Goal: Task Accomplishment & Management: Use online tool/utility

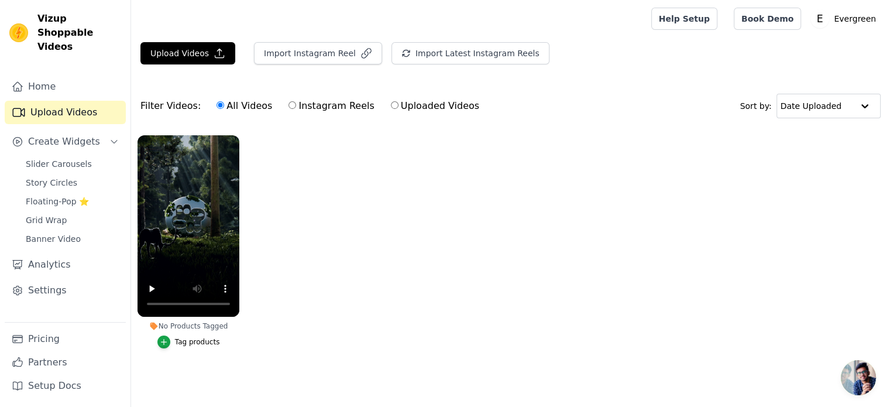
click at [335, 291] on ul "No Products Tagged Tag products" at bounding box center [510, 253] width 759 height 249
click at [331, 136] on ul "No Products Tagged Tag products" at bounding box center [510, 253] width 759 height 249
click at [216, 47] on icon "button" at bounding box center [220, 53] width 12 height 12
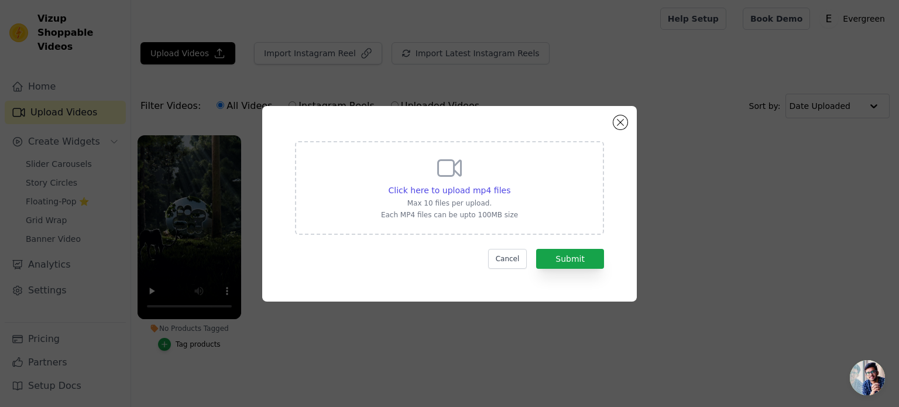
click at [453, 181] on icon at bounding box center [450, 168] width 28 height 28
click at [510, 184] on input "Click here to upload mp4 files Max 10 files per upload. Each MP4 files can be u…" at bounding box center [510, 184] width 1 height 1
type input "C:\fakepath\Street Clothing Brand Promotional Video.mp4"
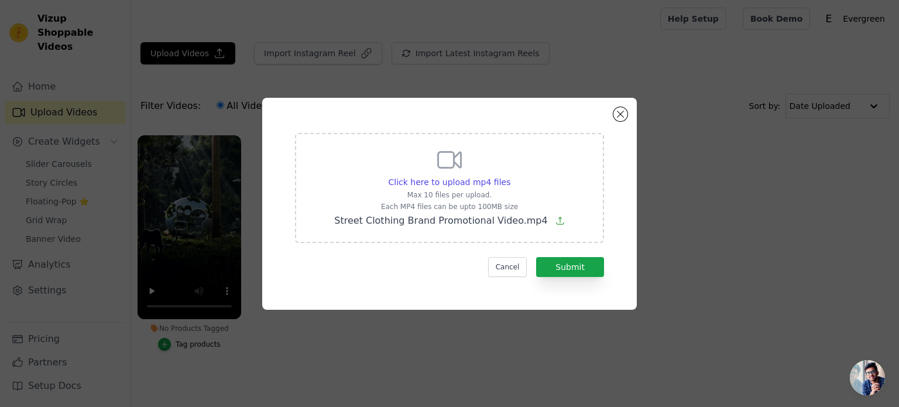
click at [581, 276] on div "Click here to upload mp4 files Max 10 files per upload. Each MP4 files can be u…" at bounding box center [449, 204] width 333 height 170
click at [574, 270] on button "Submit" at bounding box center [570, 267] width 68 height 20
click at [574, 264] on button "Submit" at bounding box center [570, 267] width 68 height 20
click at [567, 266] on button "Submit" at bounding box center [570, 267] width 68 height 20
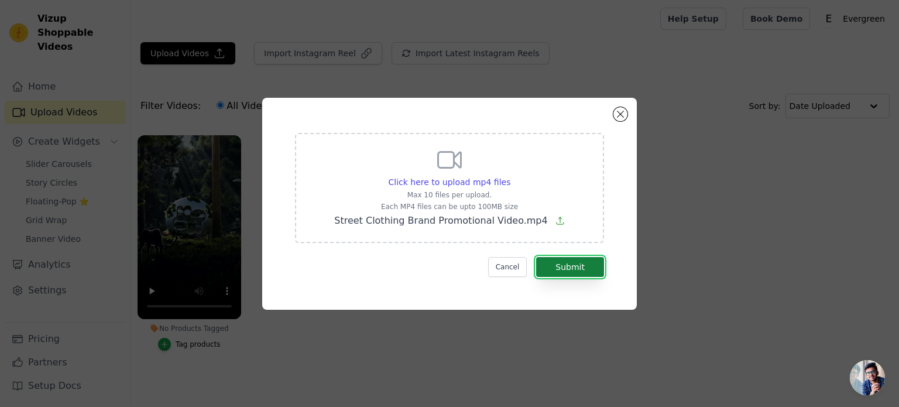
click at [567, 266] on button "Submit" at bounding box center [570, 267] width 68 height 20
click at [556, 220] on icon at bounding box center [560, 220] width 9 height 9
click at [510, 176] on input "Click here to upload mp4 files Max 10 files per upload. Each MP4 files can be u…" at bounding box center [510, 176] width 1 height 1
click at [559, 259] on button "Submit" at bounding box center [570, 267] width 68 height 20
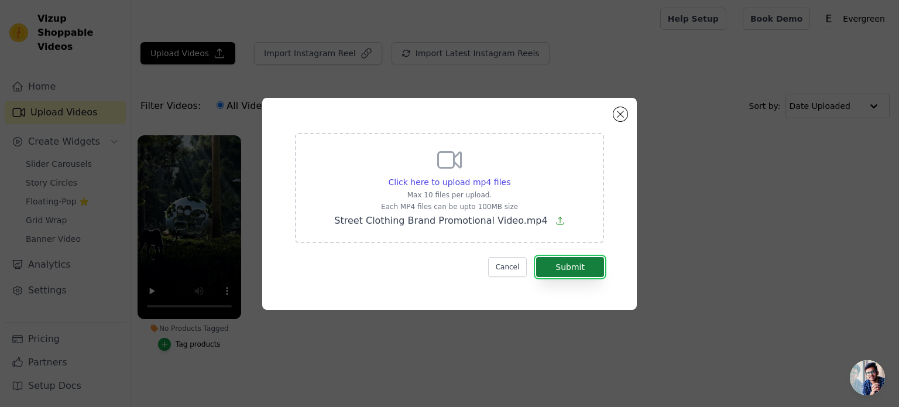
click at [558, 259] on button "Submit" at bounding box center [570, 267] width 68 height 20
click at [622, 105] on div "Click here to upload mp4 files Max 10 files per upload. Each MP4 files can be u…" at bounding box center [449, 204] width 375 height 212
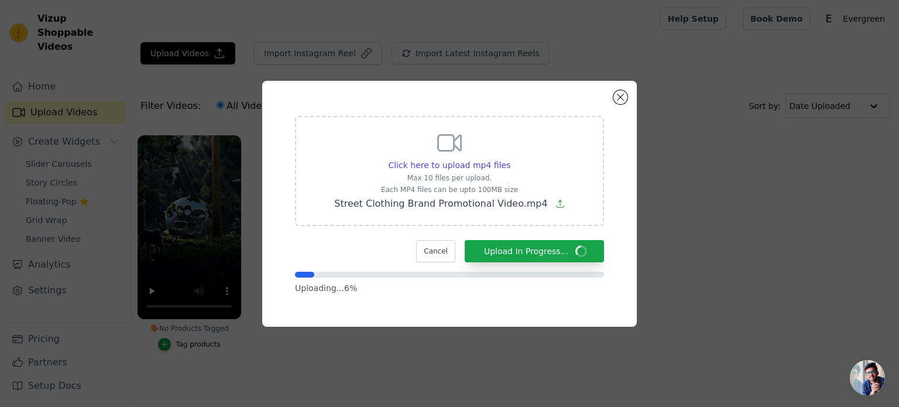
drag, startPoint x: 871, startPoint y: 374, endPoint x: 862, endPoint y: 365, distance: 12.4
click at [866, 369] on span "Open chat" at bounding box center [867, 377] width 35 height 35
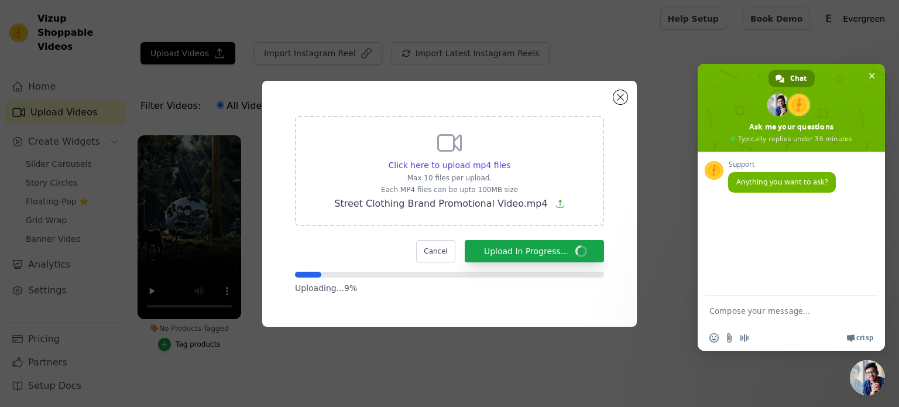
click at [794, 77] on span "Chat" at bounding box center [798, 79] width 16 height 18
click at [725, 337] on input "Send a file" at bounding box center [729, 337] width 9 height 9
click at [856, 337] on span "Crisp" at bounding box center [864, 337] width 17 height 9
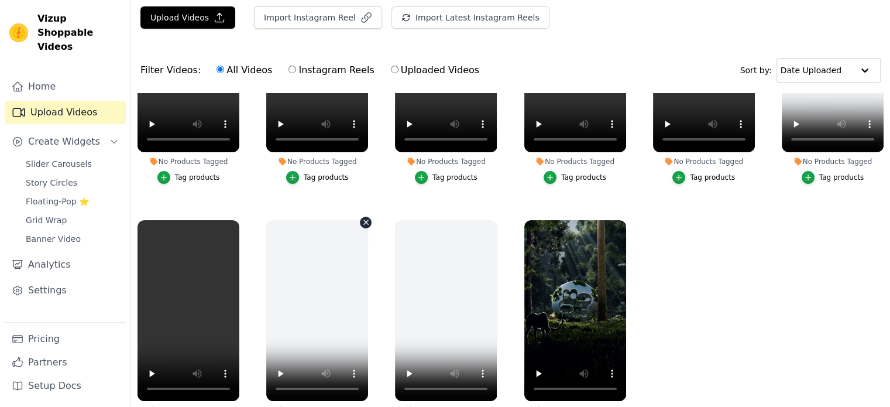
scroll to position [119, 0]
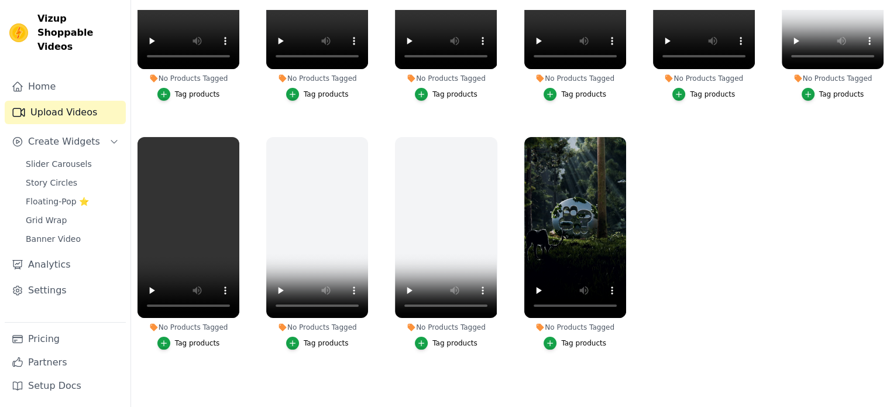
drag, startPoint x: 235, startPoint y: 323, endPoint x: 225, endPoint y: 294, distance: 30.6
click at [235, 324] on div "No Products Tagged" at bounding box center [189, 327] width 102 height 9
click at [245, 276] on ul "No Products Tagged Tag products No Products Tagged Tag products No Products Tag…" at bounding box center [510, 194] width 759 height 369
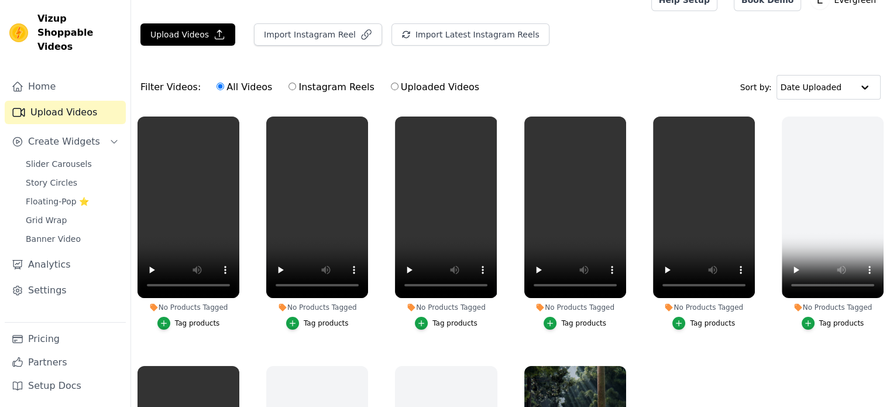
scroll to position [0, 0]
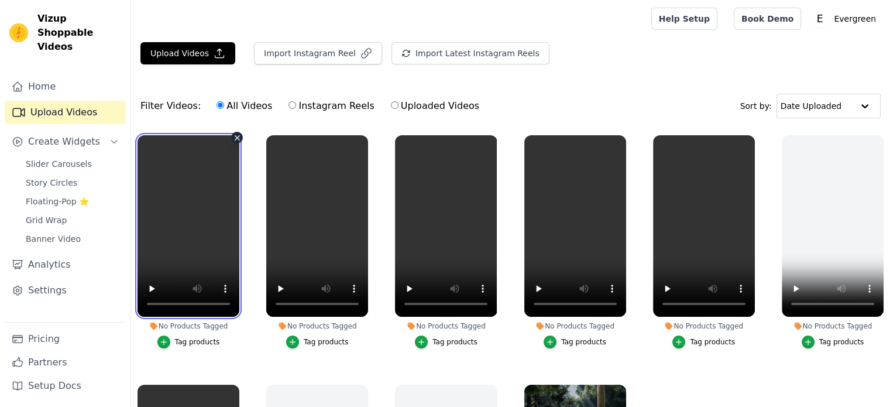
click at [231, 184] on video at bounding box center [189, 225] width 102 height 181
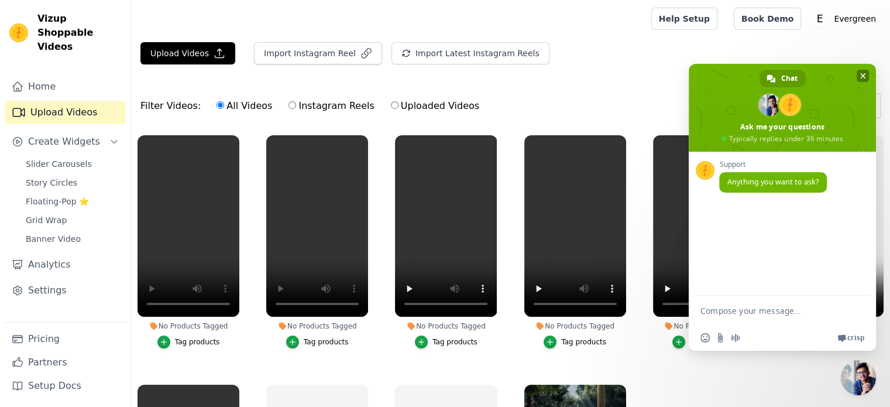
click at [861, 74] on span "Close chat" at bounding box center [864, 76] width 6 height 8
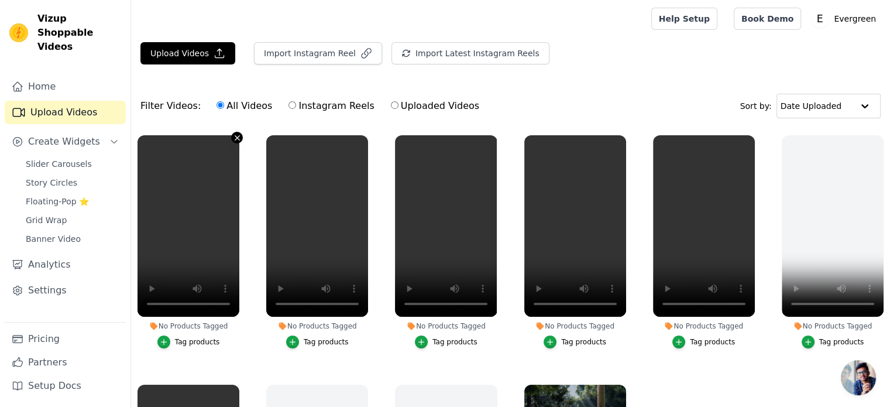
click at [234, 135] on icon "button" at bounding box center [237, 137] width 9 height 9
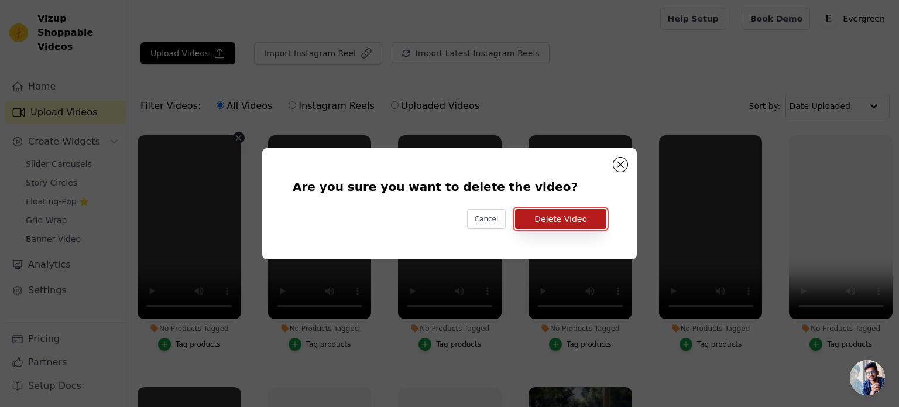
click at [543, 215] on button "Delete Video" at bounding box center [560, 219] width 91 height 20
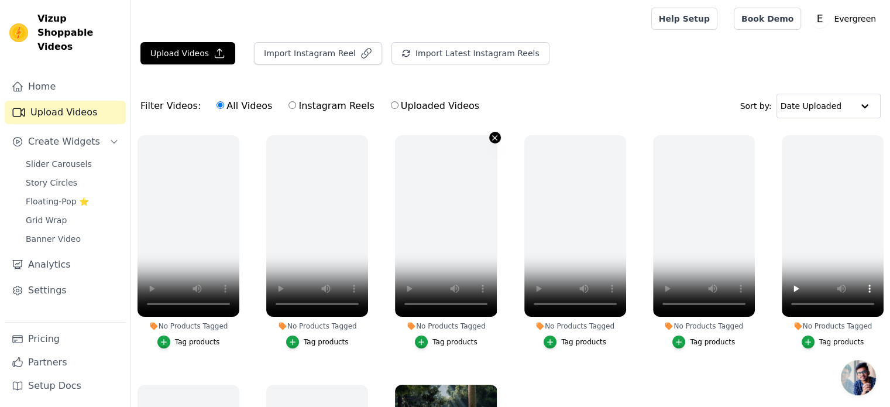
click at [491, 135] on icon "button" at bounding box center [495, 137] width 9 height 9
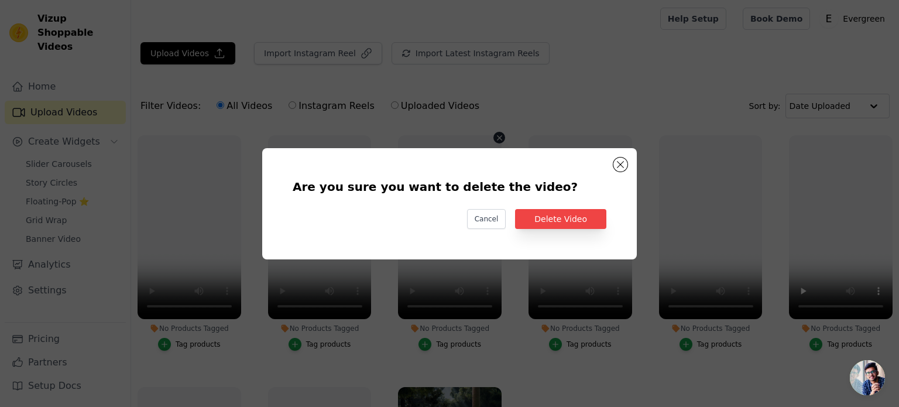
click at [546, 207] on div "Are you sure you want to delete the video? Cancel Delete Video" at bounding box center [449, 204] width 337 height 74
click at [547, 211] on button "Delete Video" at bounding box center [560, 219] width 91 height 20
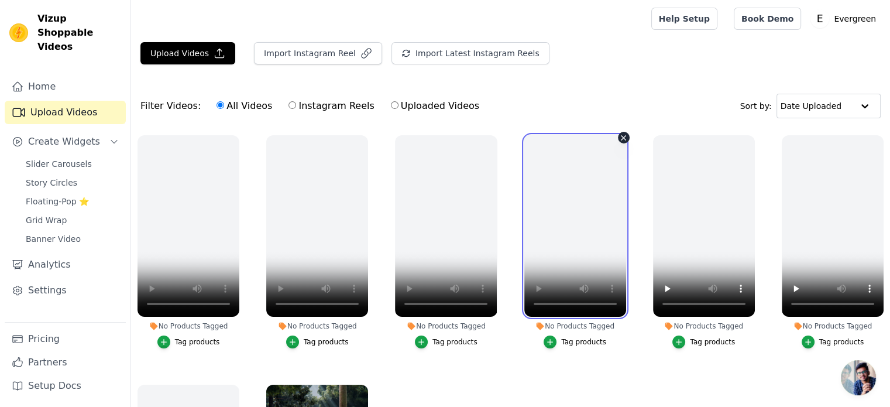
click at [610, 136] on video at bounding box center [576, 225] width 102 height 181
click at [619, 135] on icon "button" at bounding box center [623, 137] width 9 height 9
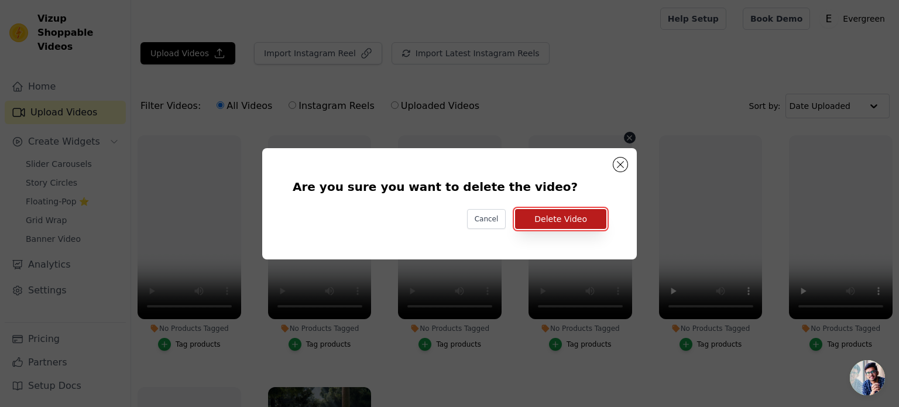
click at [558, 217] on button "Delete Video" at bounding box center [560, 219] width 91 height 20
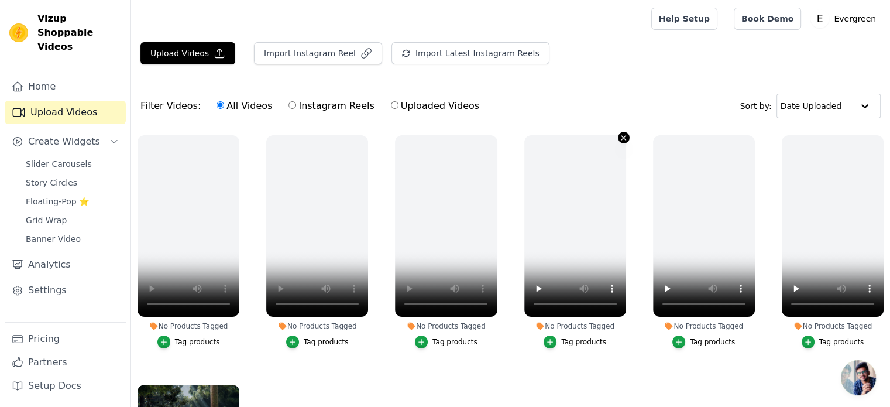
click at [622, 138] on icon "button" at bounding box center [624, 137] width 5 height 5
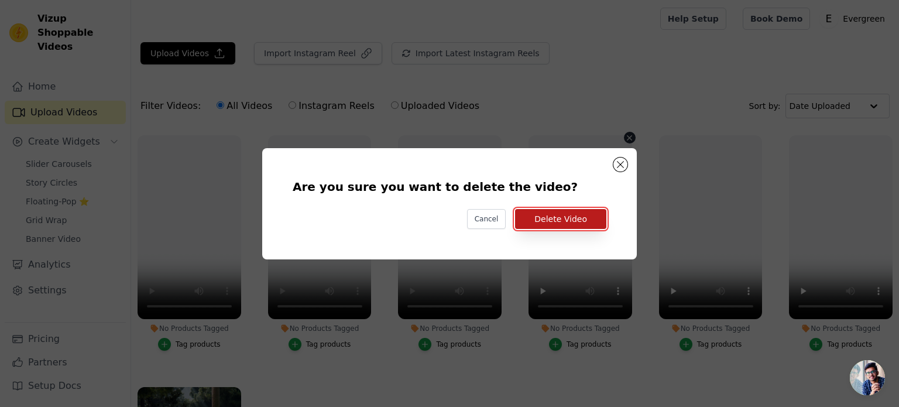
click at [564, 215] on button "Delete Video" at bounding box center [560, 219] width 91 height 20
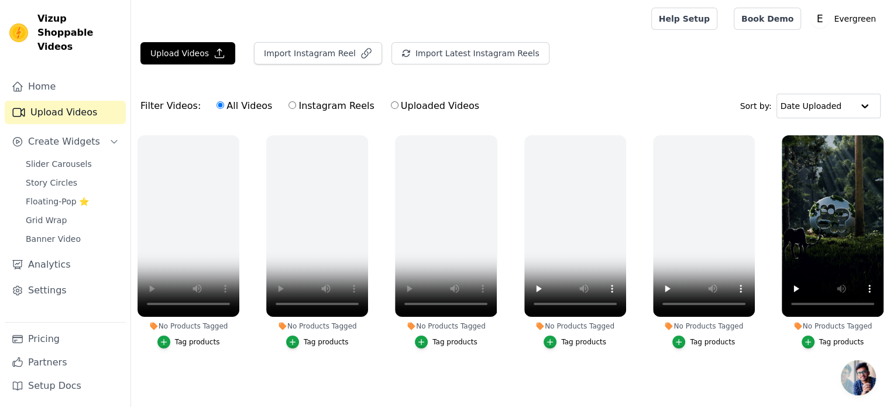
click at [630, 132] on div "No Products Tagged Tag products" at bounding box center [575, 244] width 115 height 231
click at [625, 131] on div "No Products Tagged Tag products" at bounding box center [575, 244] width 115 height 231
click at [621, 138] on icon "button" at bounding box center [623, 137] width 9 height 9
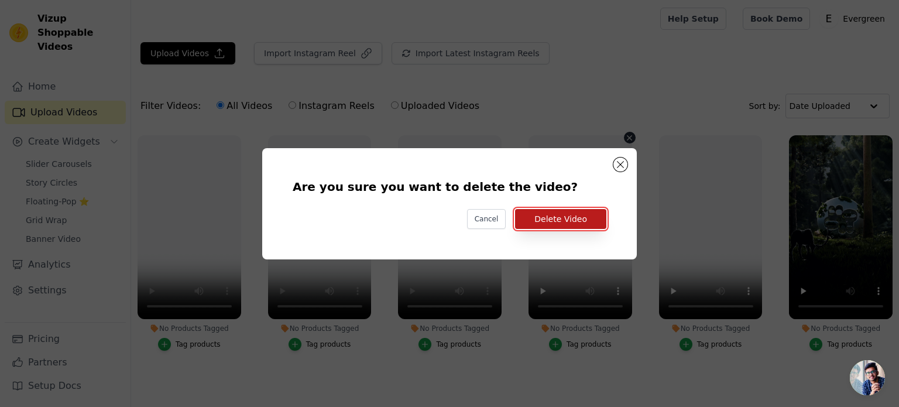
click at [551, 217] on button "Delete Video" at bounding box center [560, 219] width 91 height 20
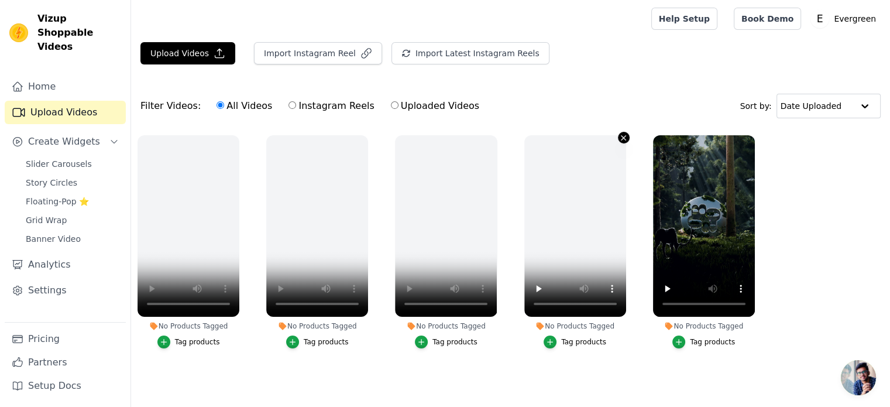
click at [621, 134] on icon "button" at bounding box center [623, 137] width 9 height 9
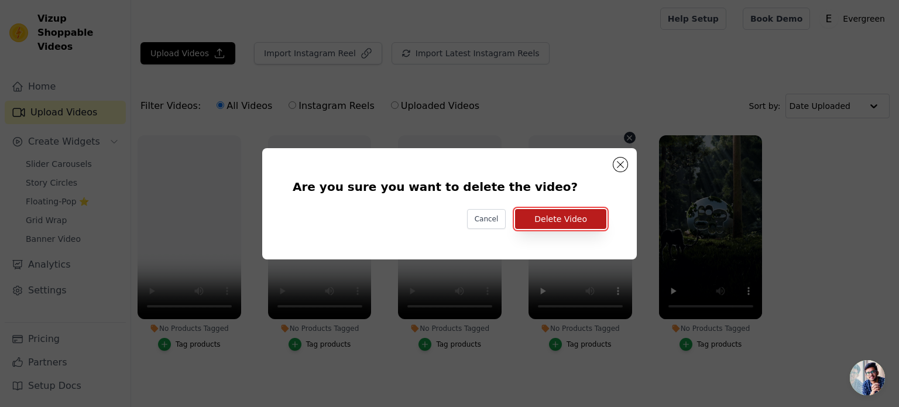
click at [551, 214] on button "Delete Video" at bounding box center [560, 219] width 91 height 20
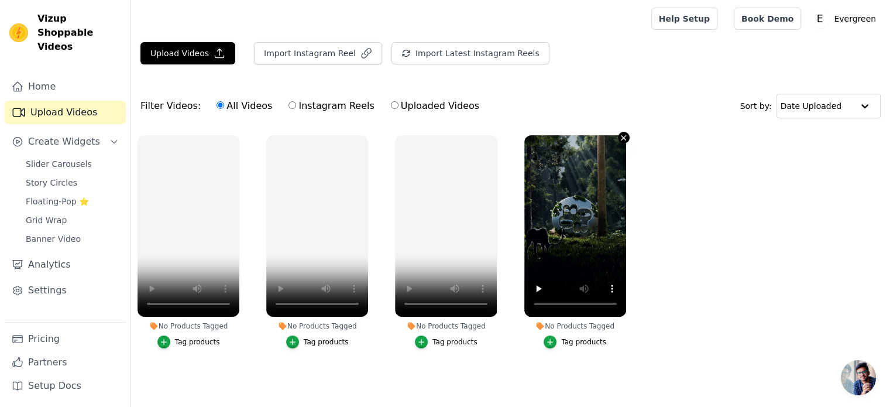
click at [621, 133] on icon "button" at bounding box center [623, 137] width 9 height 9
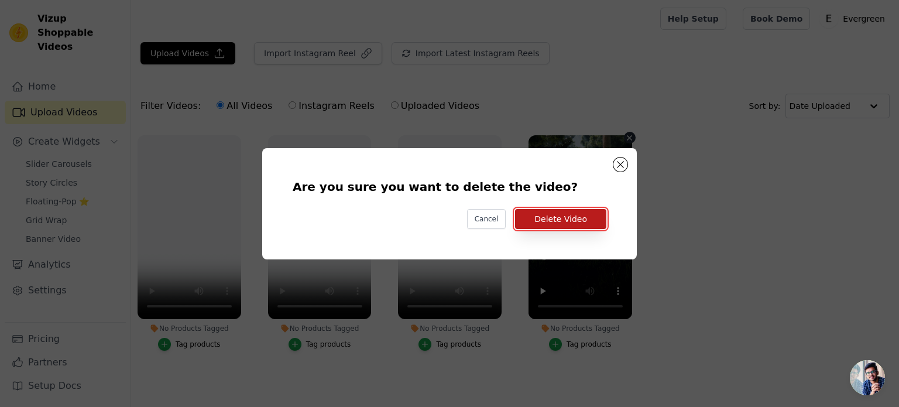
click at [554, 214] on button "Delete Video" at bounding box center [560, 219] width 91 height 20
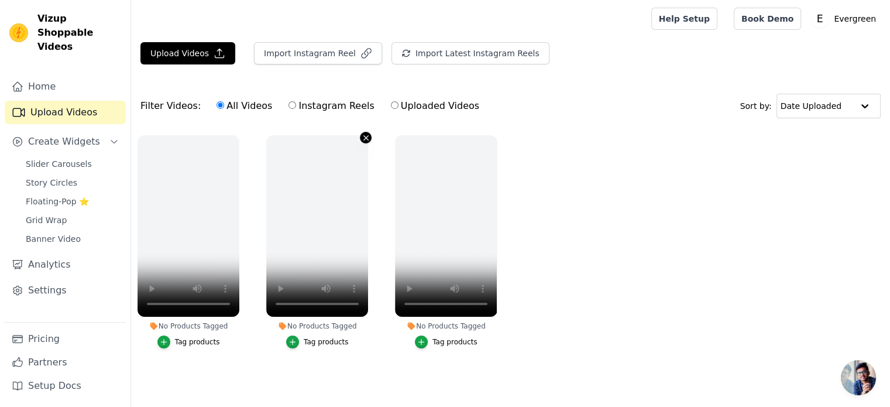
click at [365, 135] on icon "button" at bounding box center [366, 137] width 9 height 9
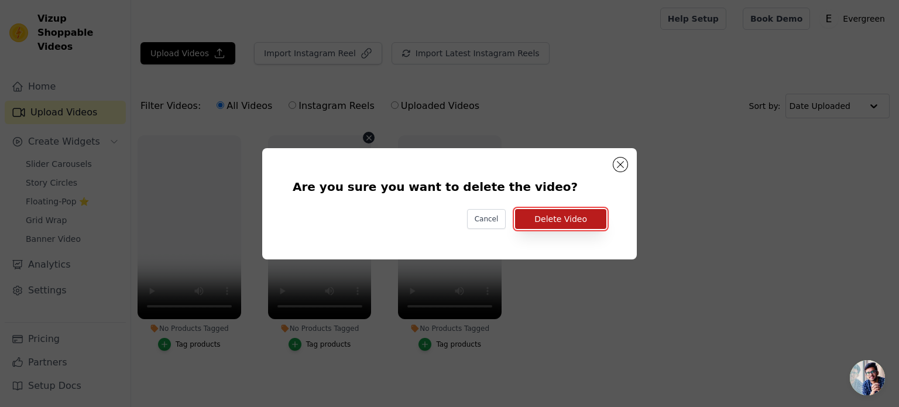
click at [551, 217] on button "Delete Video" at bounding box center [560, 219] width 91 height 20
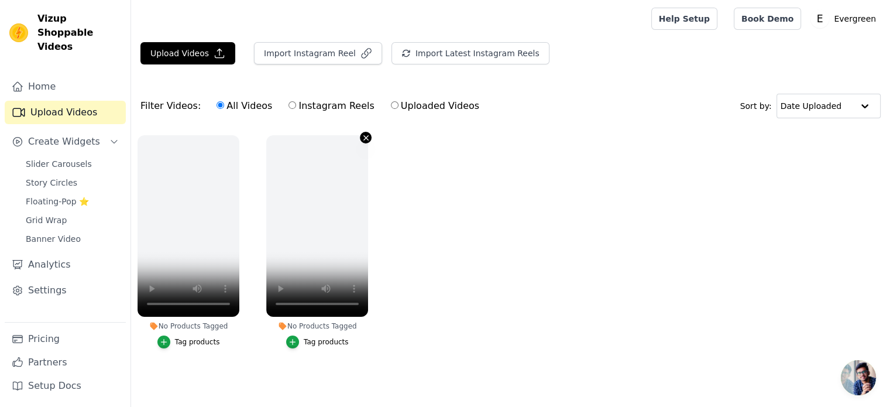
click at [362, 135] on icon "button" at bounding box center [366, 137] width 9 height 9
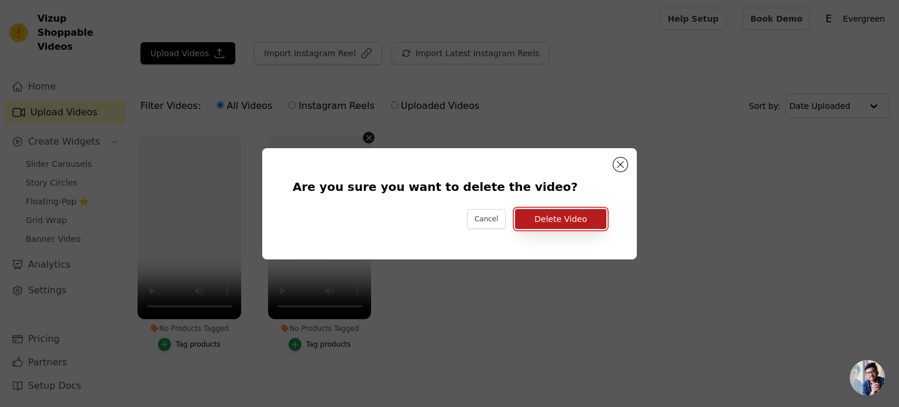
click at [545, 215] on button "Delete Video" at bounding box center [560, 219] width 91 height 20
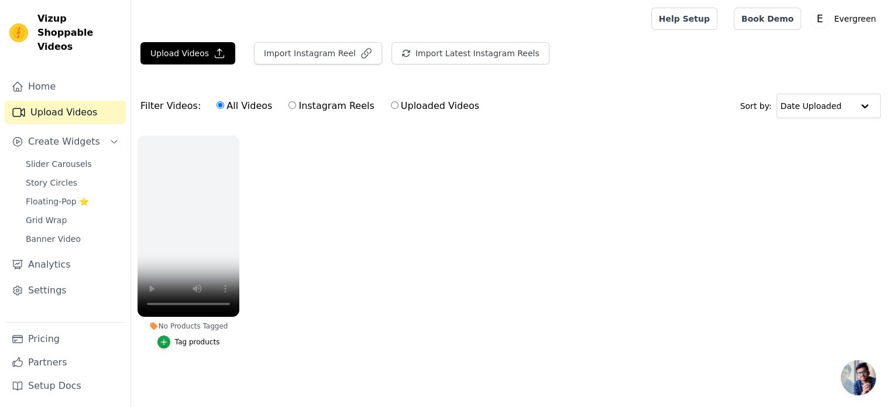
click at [397, 215] on ul "No Products Tagged Tag products" at bounding box center [510, 253] width 759 height 249
click at [84, 101] on link "Upload Videos" at bounding box center [65, 112] width 121 height 23
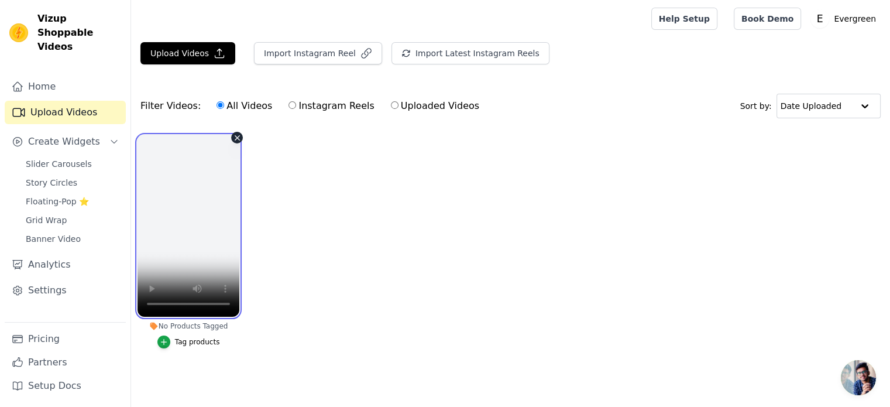
click at [194, 222] on video at bounding box center [189, 225] width 102 height 181
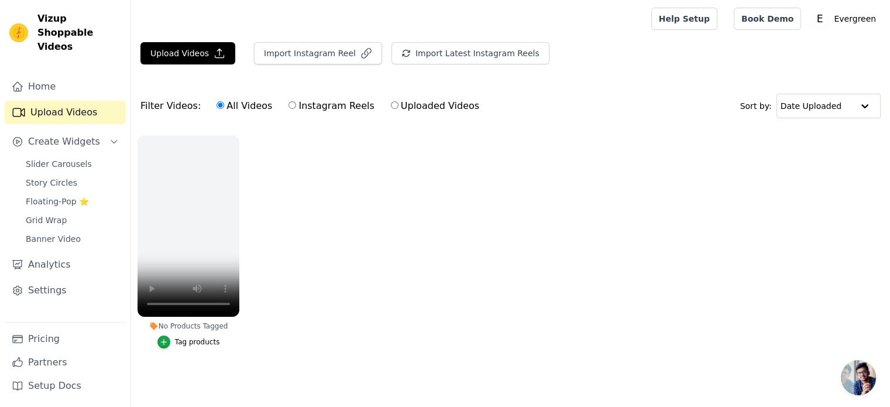
click at [267, 278] on ul "No Products Tagged Tag products" at bounding box center [510, 253] width 759 height 249
click at [42, 81] on link "Home" at bounding box center [65, 86] width 121 height 23
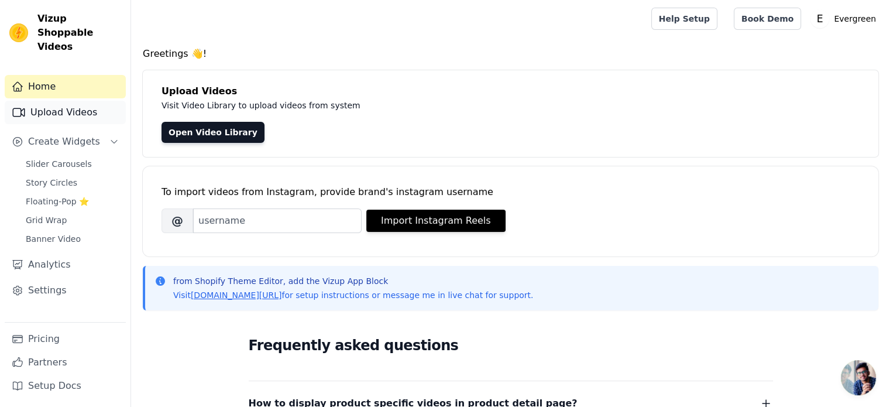
click at [57, 106] on link "Upload Videos" at bounding box center [65, 112] width 121 height 23
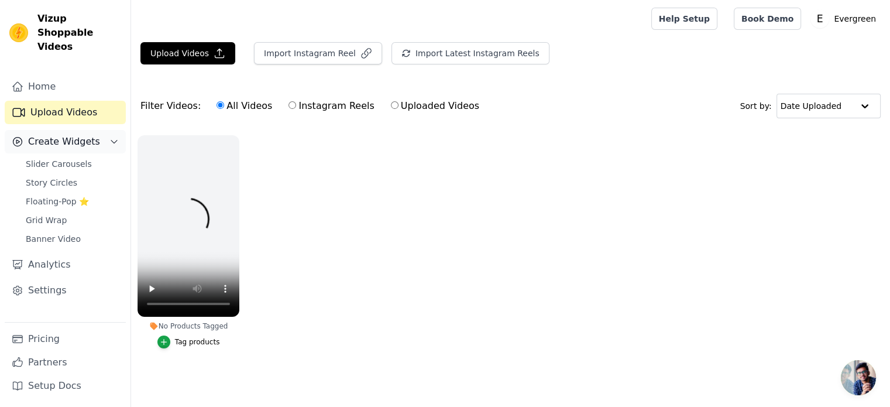
click at [75, 135] on span "Create Widgets" at bounding box center [64, 142] width 72 height 14
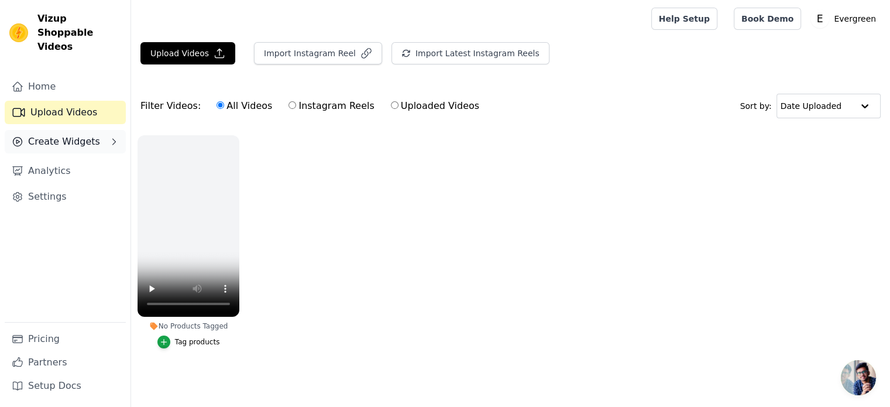
click at [77, 136] on button "Create Widgets" at bounding box center [65, 141] width 121 height 23
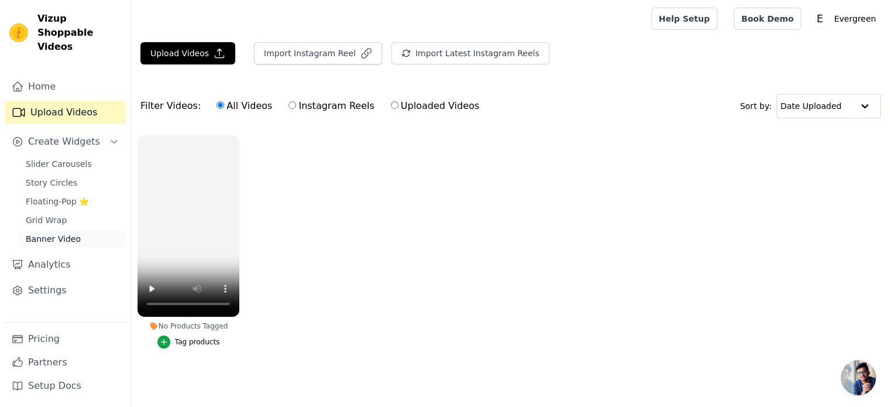
click at [76, 231] on link "Banner Video" at bounding box center [72, 239] width 107 height 16
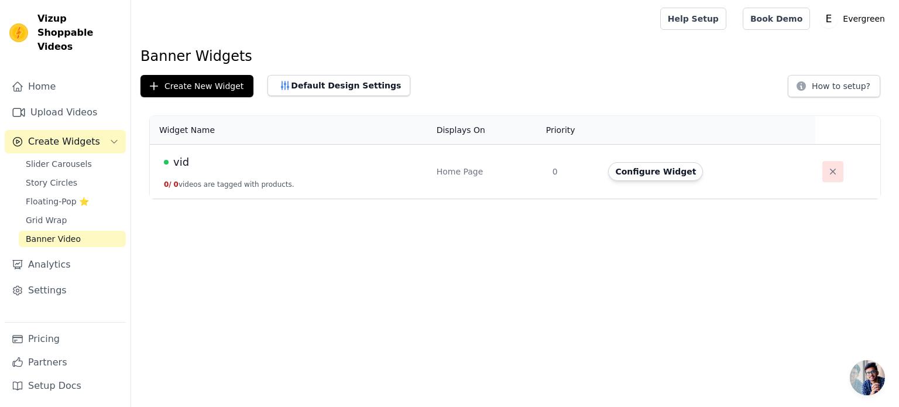
click at [827, 170] on icon "button" at bounding box center [833, 172] width 12 height 12
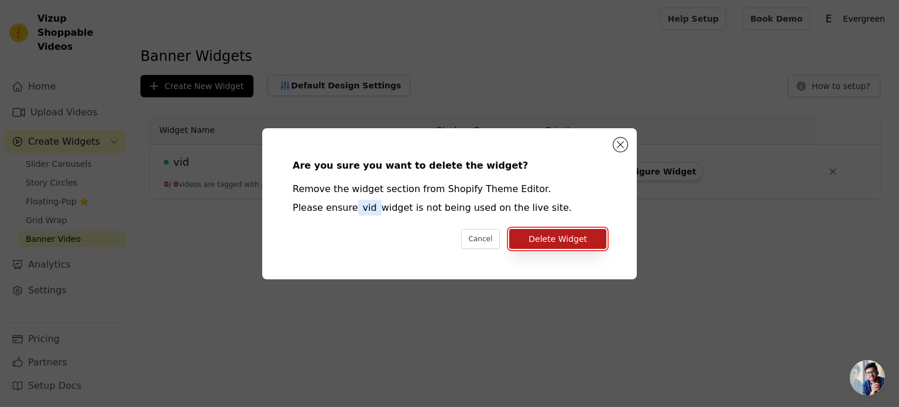
click at [544, 238] on button "Delete Widget" at bounding box center [557, 239] width 97 height 20
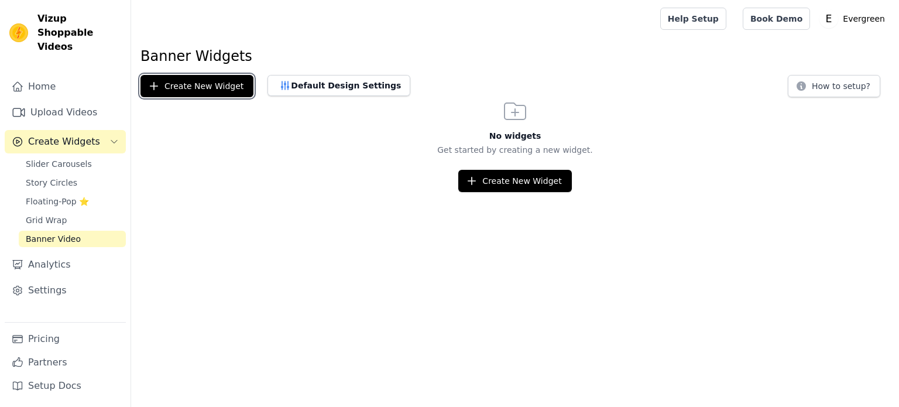
click at [187, 88] on button "Create New Widget" at bounding box center [196, 86] width 113 height 22
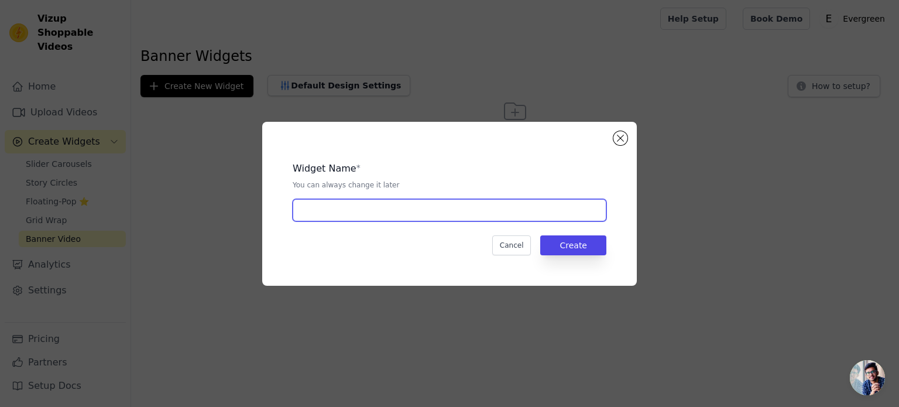
click at [347, 212] on input "text" at bounding box center [450, 210] width 314 height 22
type input "vid"
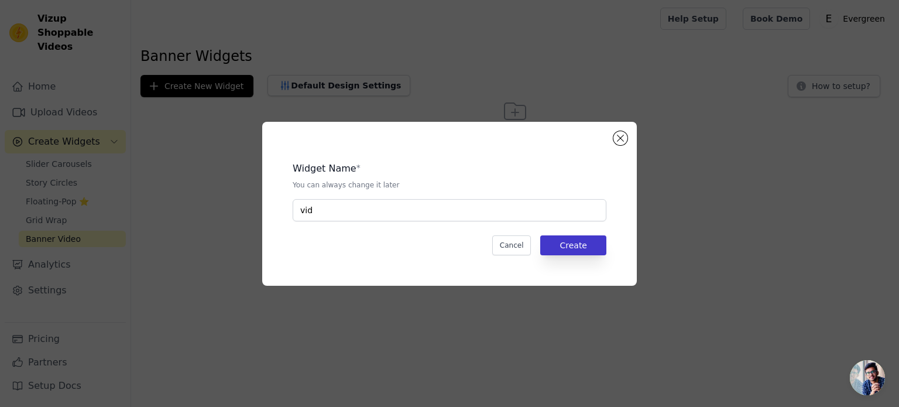
click at [578, 235] on div "Widget Name * You can always change it later vid Cancel Create" at bounding box center [449, 203] width 337 height 126
click at [575, 238] on button "Create" at bounding box center [573, 245] width 66 height 20
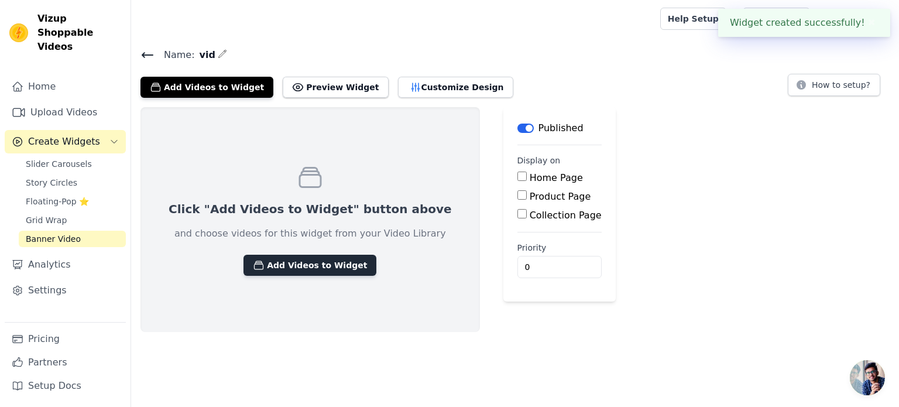
click at [320, 267] on button "Add Videos to Widget" at bounding box center [310, 265] width 133 height 21
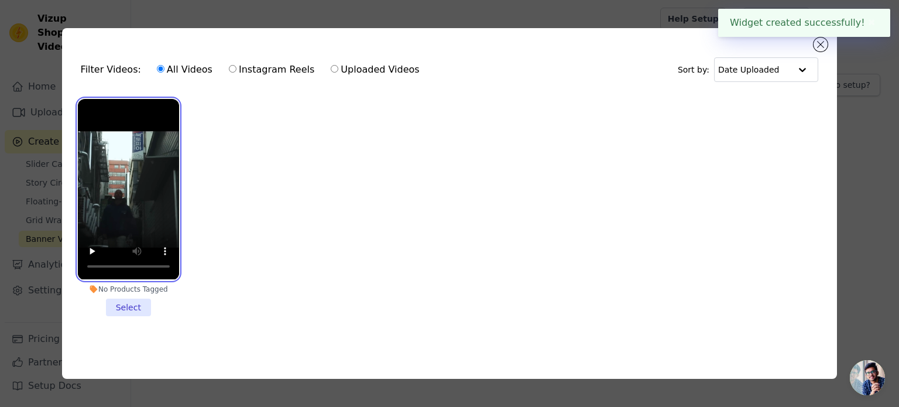
click at [139, 222] on video at bounding box center [128, 189] width 101 height 180
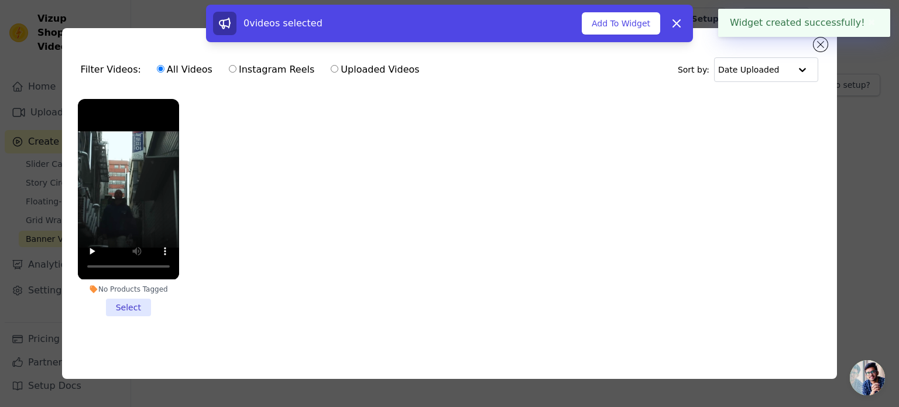
click at [121, 306] on li "No Products Tagged Select" at bounding box center [128, 207] width 101 height 217
click at [0, 0] on input "No Products Tagged Select" at bounding box center [0, 0] width 0 height 0
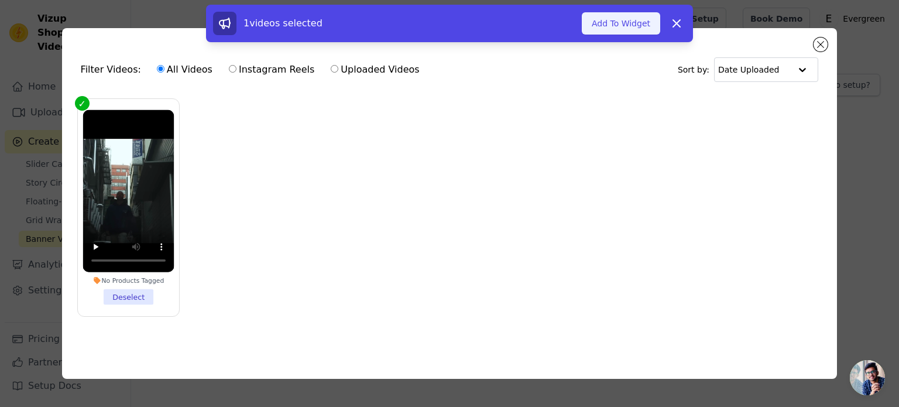
click at [632, 25] on button "Add To Widget" at bounding box center [621, 23] width 78 height 22
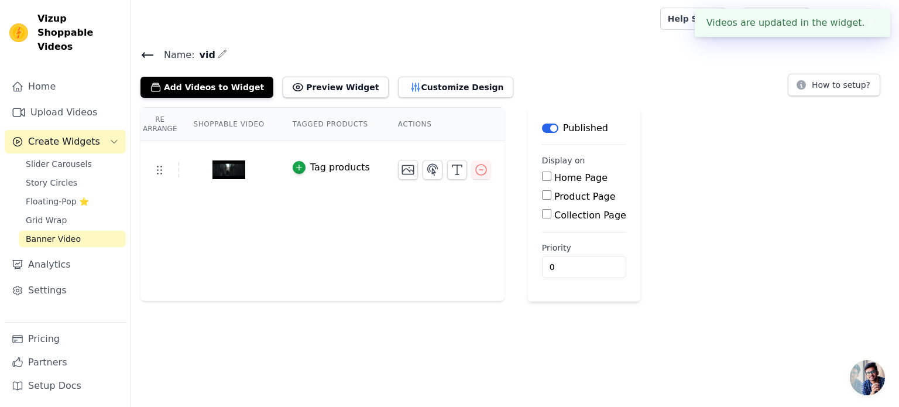
click at [554, 180] on label "Home Page" at bounding box center [580, 177] width 53 height 11
click at [545, 180] on input "Home Page" at bounding box center [546, 176] width 9 height 9
checkbox input "true"
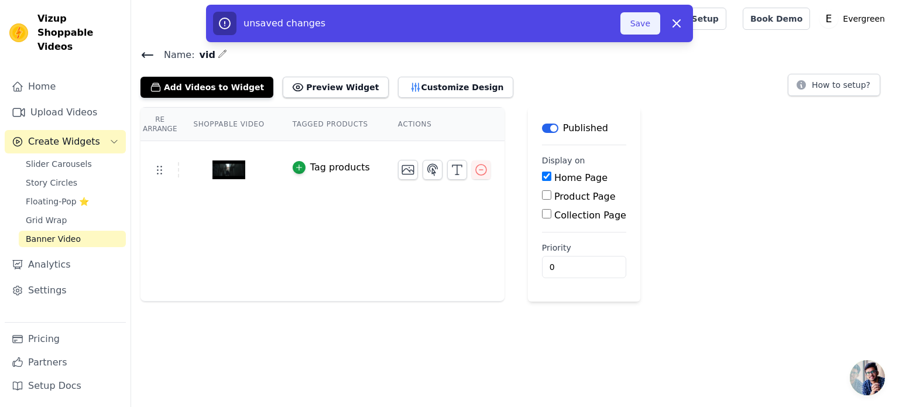
click at [628, 19] on button "Save" at bounding box center [641, 23] width 40 height 22
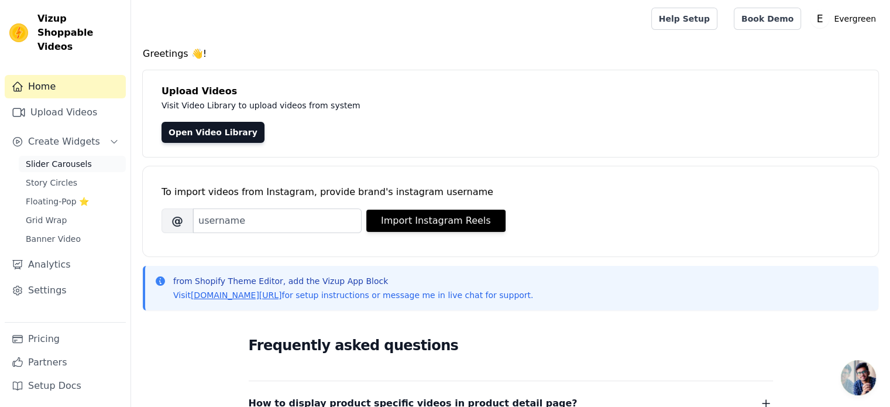
click at [71, 158] on span "Slider Carousels" at bounding box center [59, 164] width 66 height 12
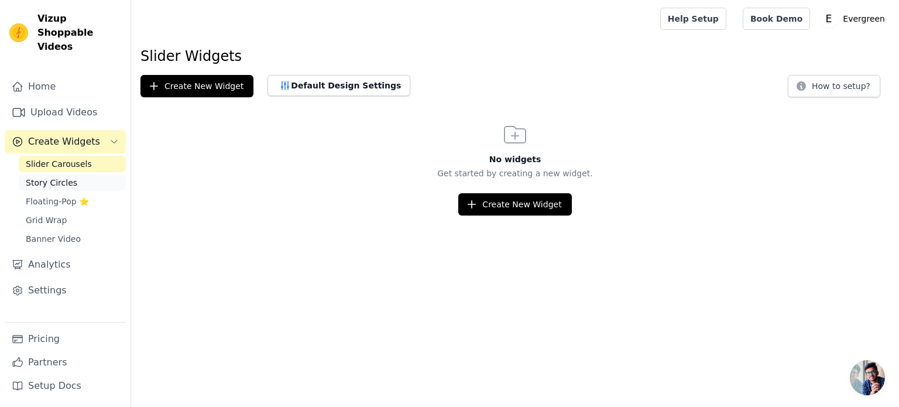
click at [71, 174] on link "Story Circles" at bounding box center [72, 182] width 107 height 16
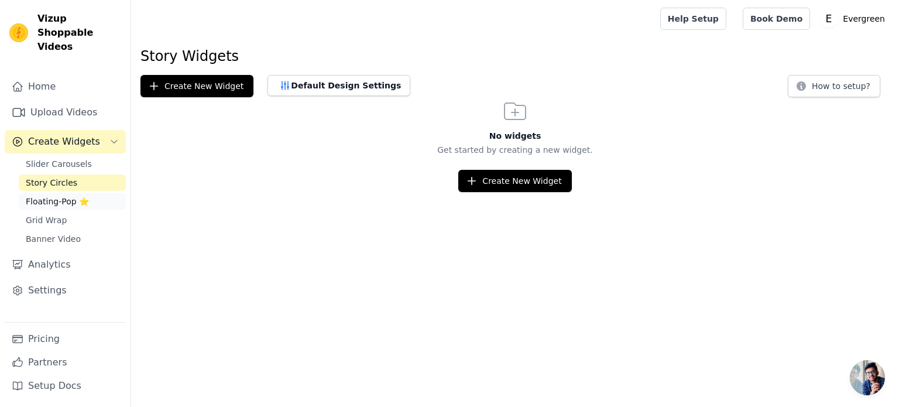
click at [87, 193] on link "Floating-Pop ⭐" at bounding box center [72, 201] width 107 height 16
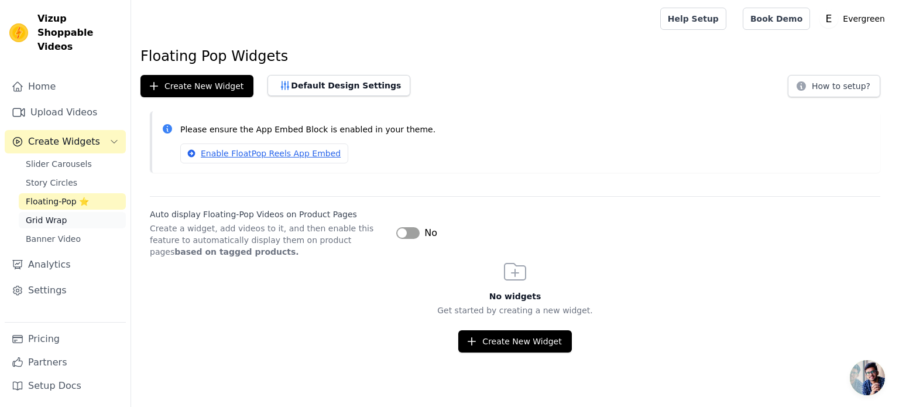
click at [84, 212] on link "Grid Wrap" at bounding box center [72, 220] width 107 height 16
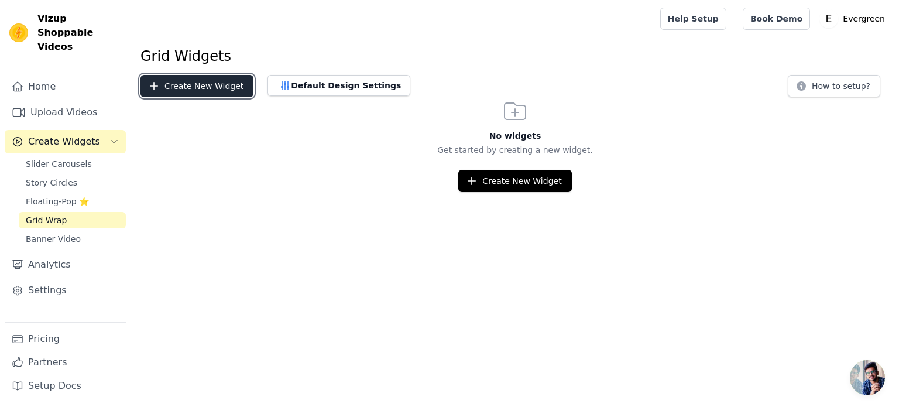
click at [201, 88] on button "Create New Widget" at bounding box center [196, 86] width 113 height 22
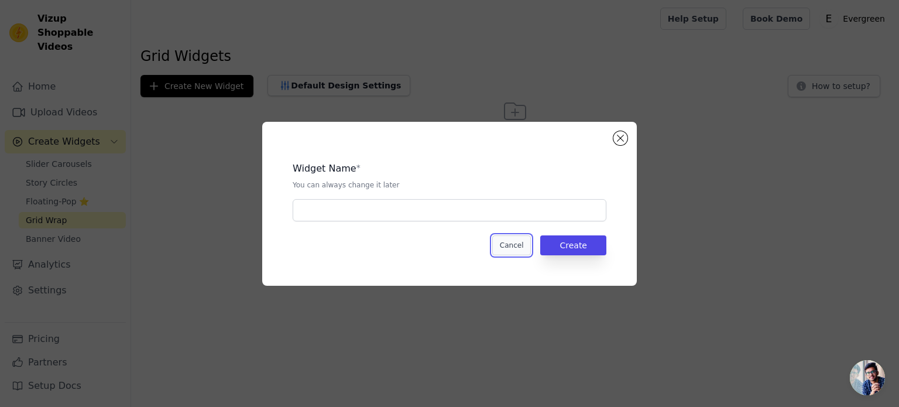
click at [530, 236] on button "Cancel" at bounding box center [511, 245] width 39 height 20
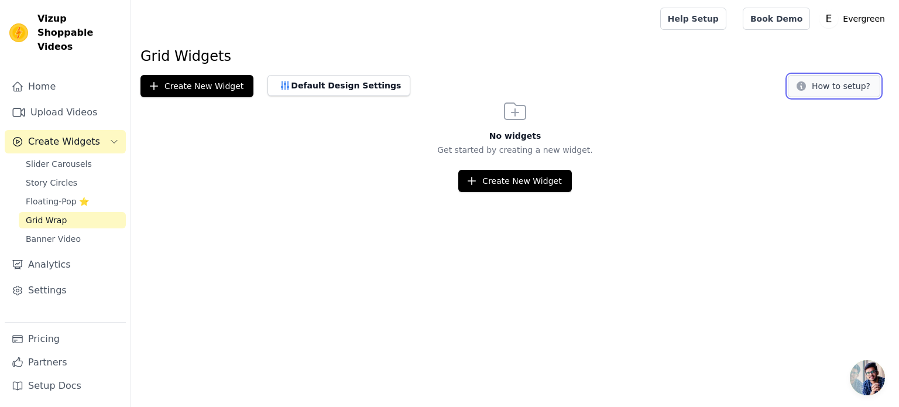
click at [822, 82] on button "How to setup?" at bounding box center [834, 86] width 92 height 22
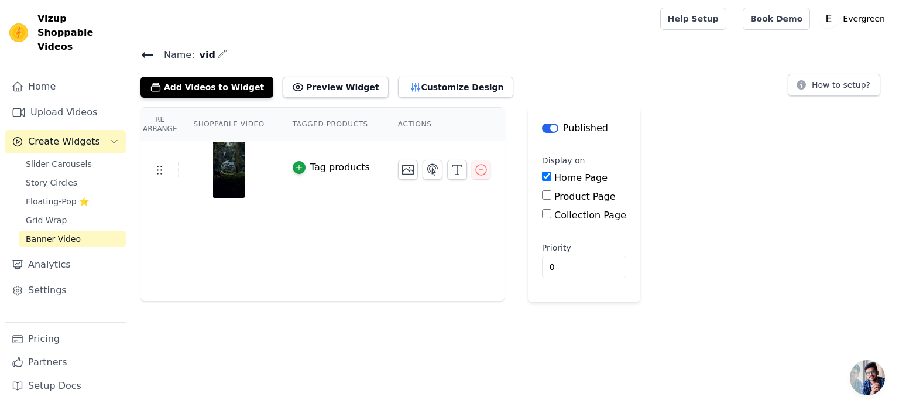
click at [153, 57] on icon at bounding box center [147, 55] width 14 height 14
